Goal: Book appointment/travel/reservation

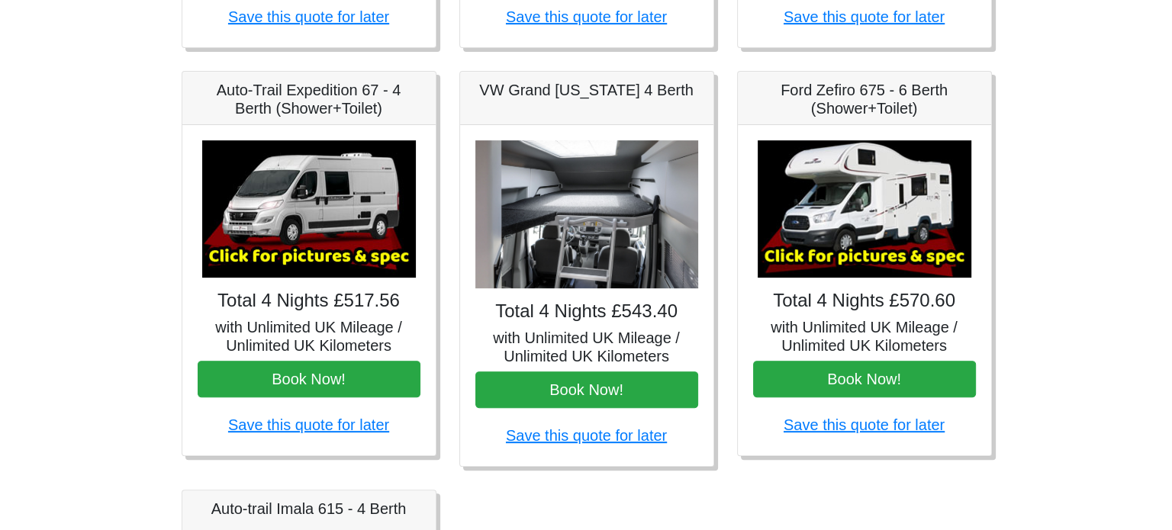
scroll to position [596, 0]
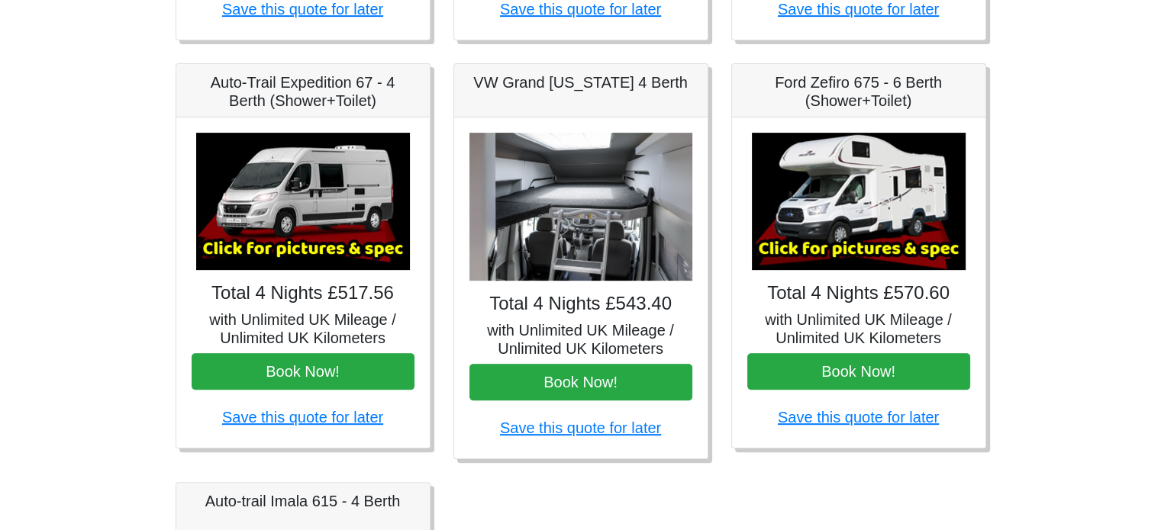
click at [360, 201] on img at bounding box center [303, 201] width 214 height 137
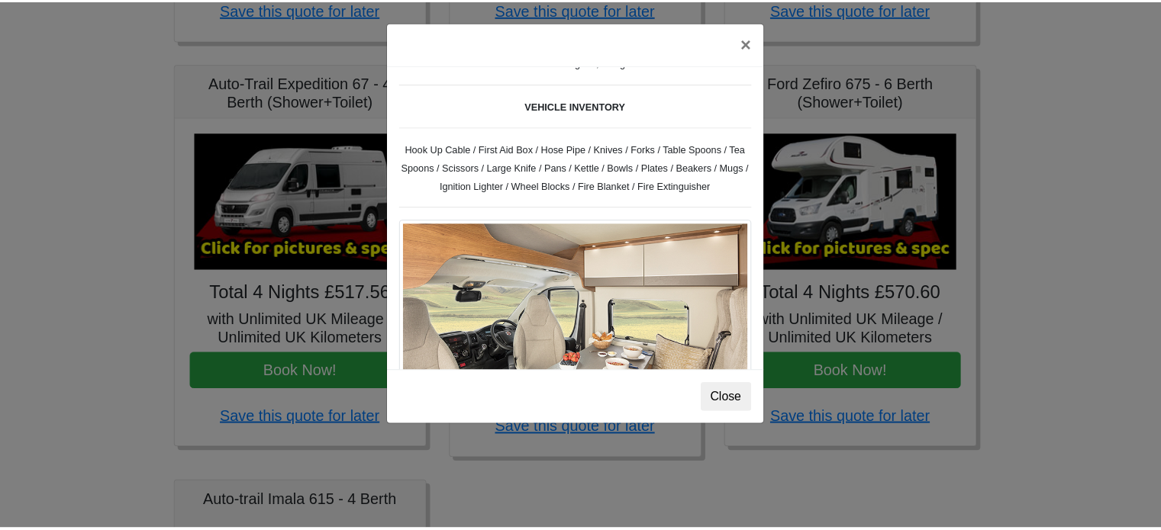
scroll to position [274, 0]
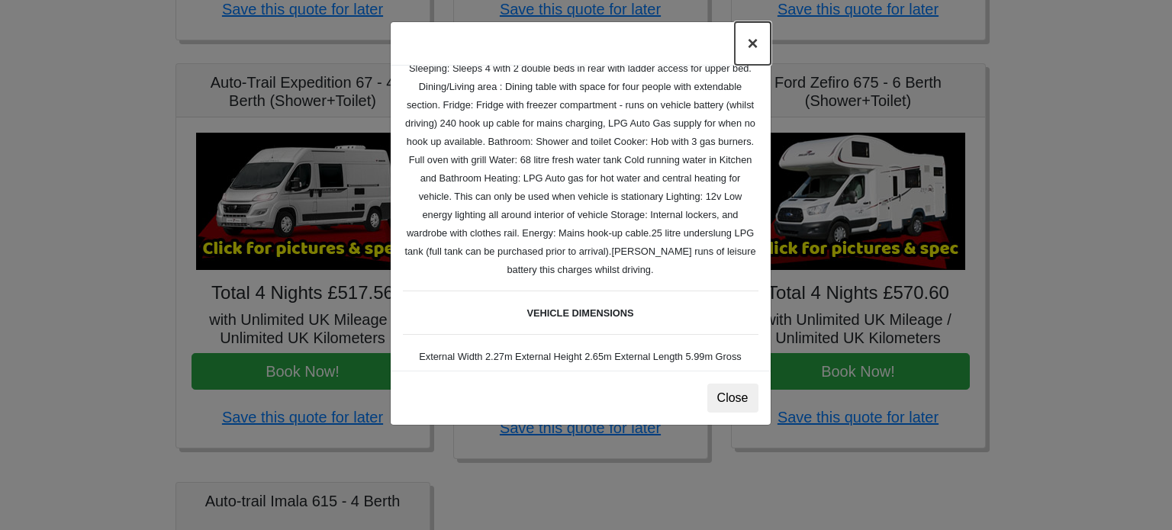
click at [754, 42] on button "×" at bounding box center [752, 43] width 35 height 43
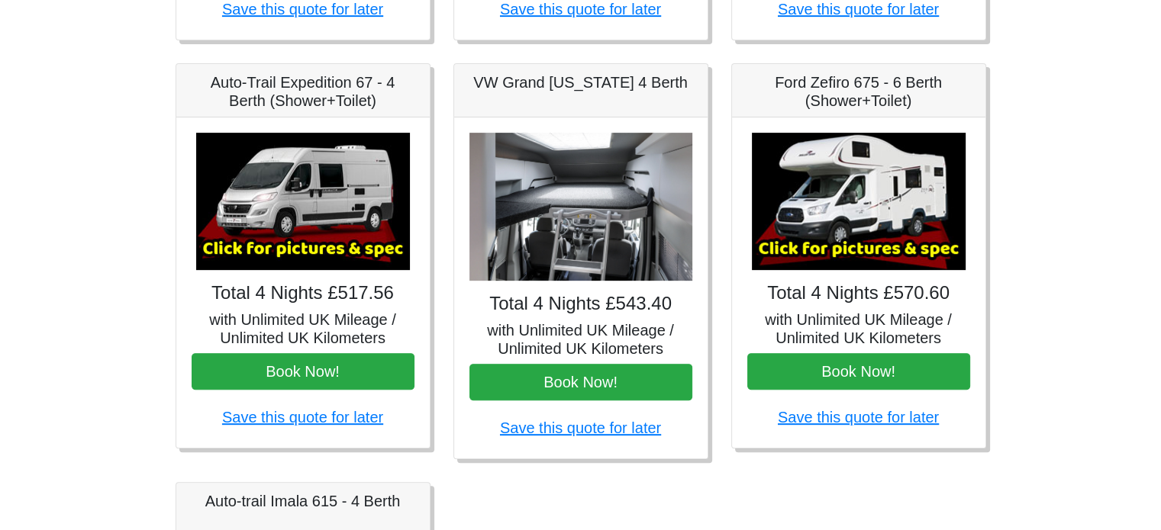
click at [641, 185] on img at bounding box center [580, 207] width 223 height 149
click at [559, 200] on img at bounding box center [580, 207] width 223 height 149
click at [584, 88] on h5 "VW Grand [US_STATE] 4 Berth" at bounding box center [580, 82] width 223 height 18
click at [578, 243] on img at bounding box center [580, 207] width 223 height 149
click at [569, 336] on h5 "with Unlimited UK Mileage / Unlimited UK Kilometers" at bounding box center [580, 339] width 223 height 37
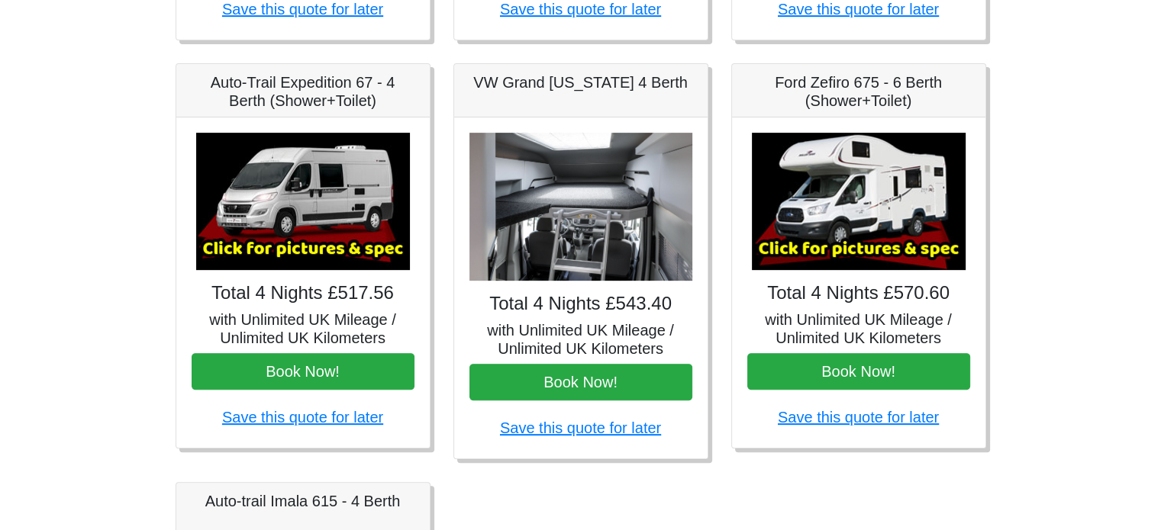
click at [533, 84] on h5 "VW Grand [US_STATE] 4 Berth" at bounding box center [580, 82] width 223 height 18
click at [263, 227] on img at bounding box center [303, 201] width 214 height 137
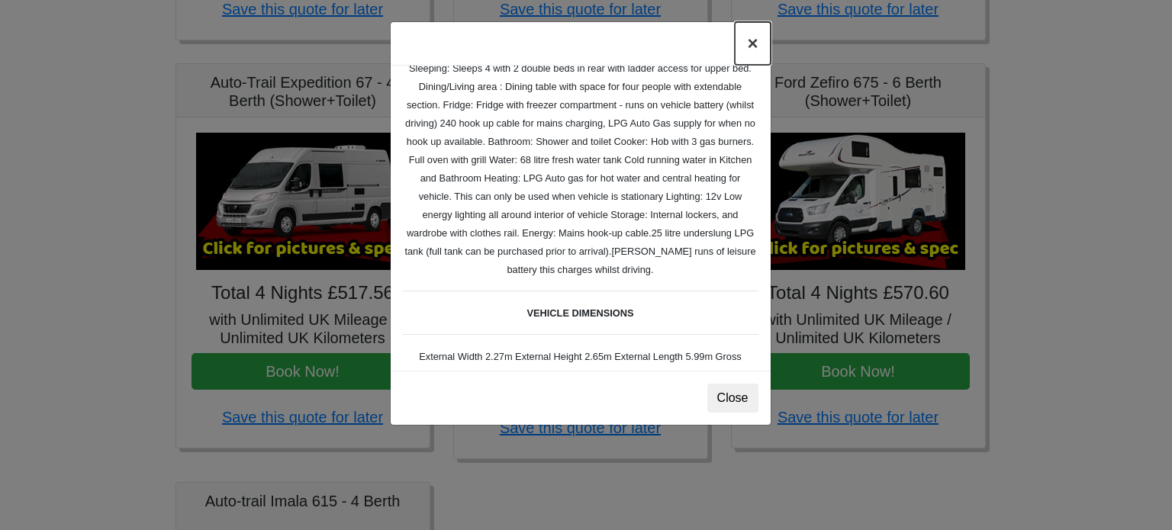
click at [755, 46] on button "×" at bounding box center [752, 43] width 35 height 43
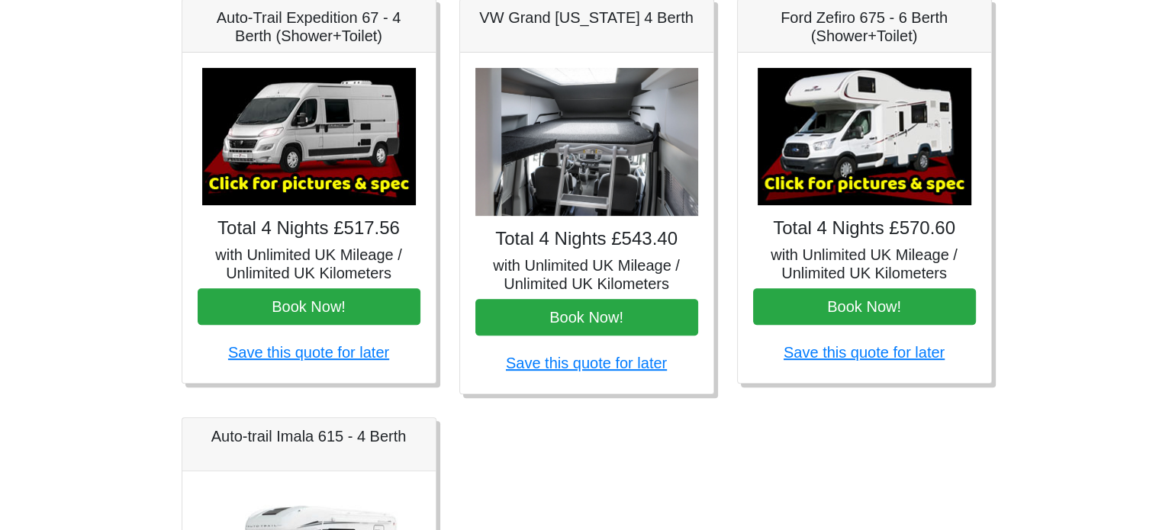
scroll to position [629, 0]
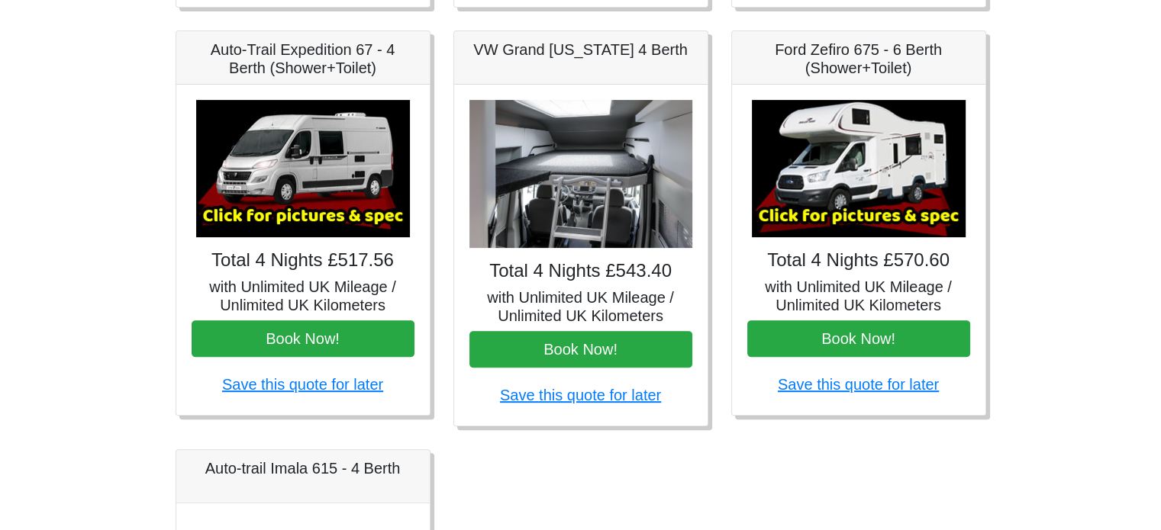
click at [883, 134] on img at bounding box center [859, 168] width 214 height 137
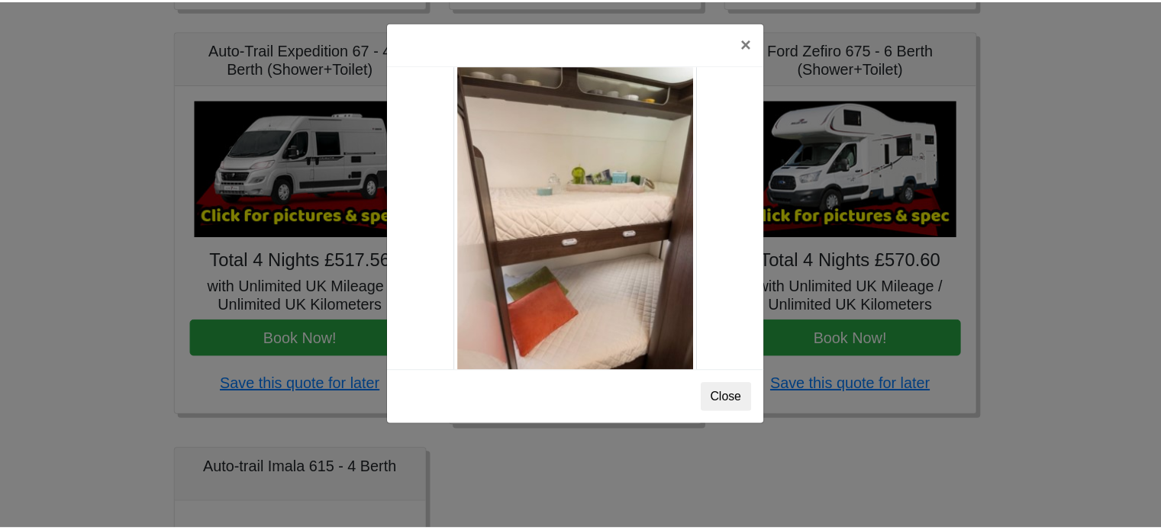
scroll to position [1802, 0]
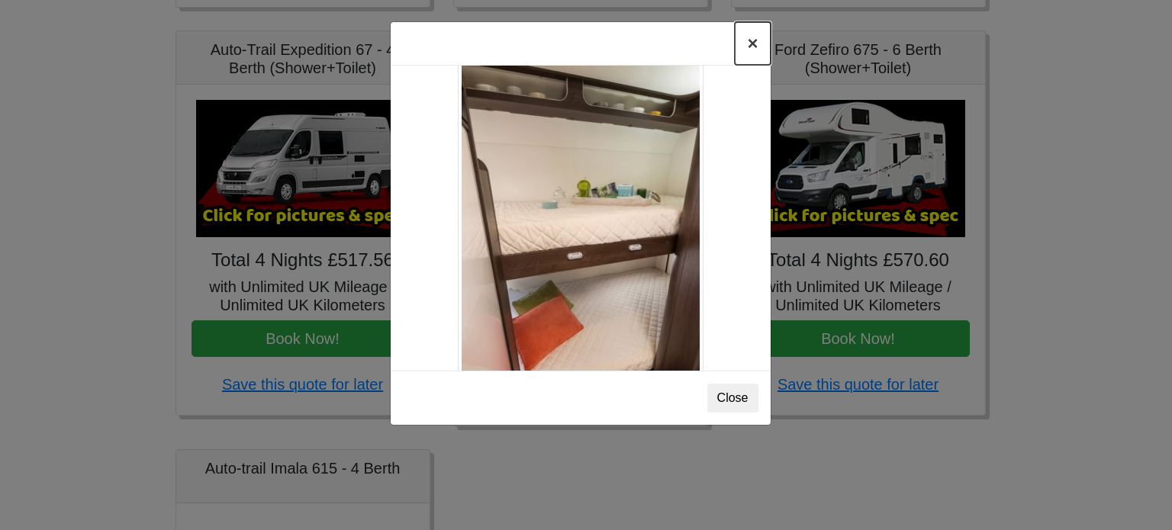
click at [751, 46] on button "×" at bounding box center [752, 43] width 35 height 43
